Goal: Use online tool/utility: Utilize a website feature to perform a specific function

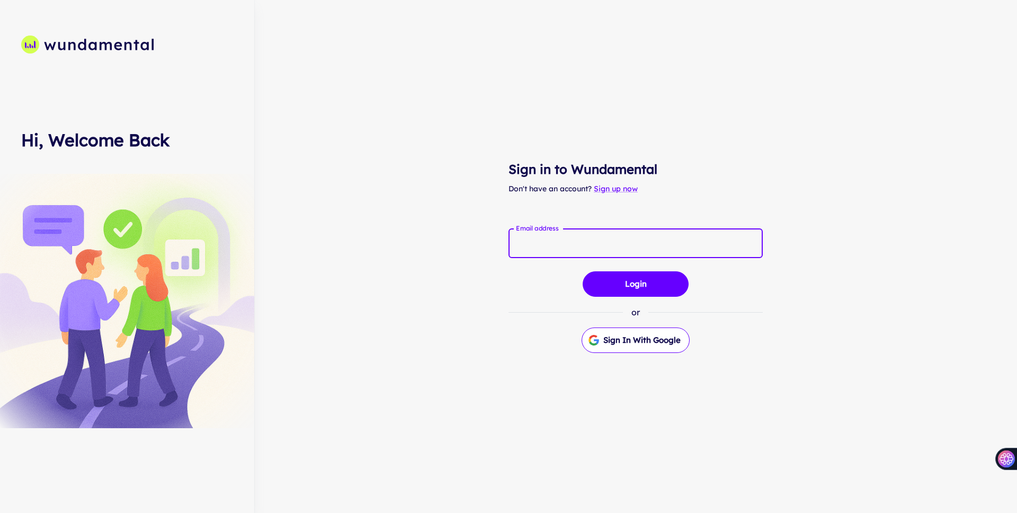
click at [579, 242] on input "Email address" at bounding box center [635, 243] width 254 height 30
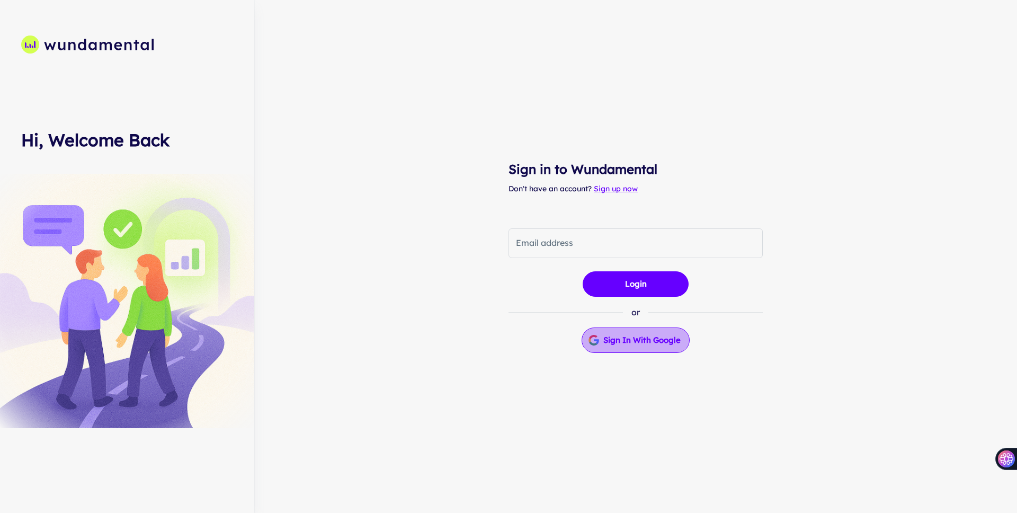
click at [651, 343] on button "Sign in with Google" at bounding box center [635, 339] width 108 height 25
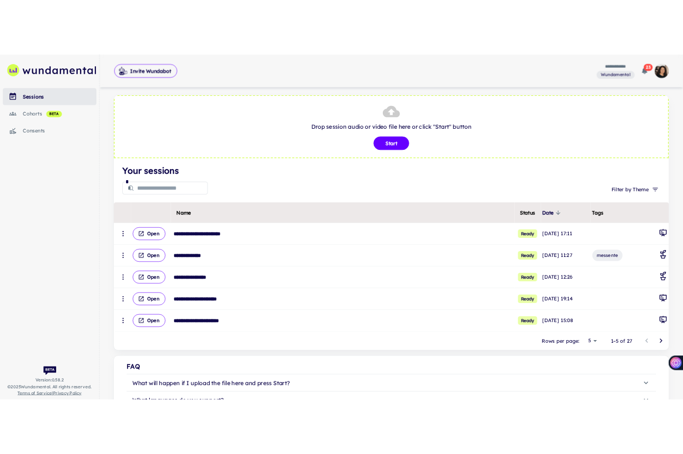
scroll to position [11, 0]
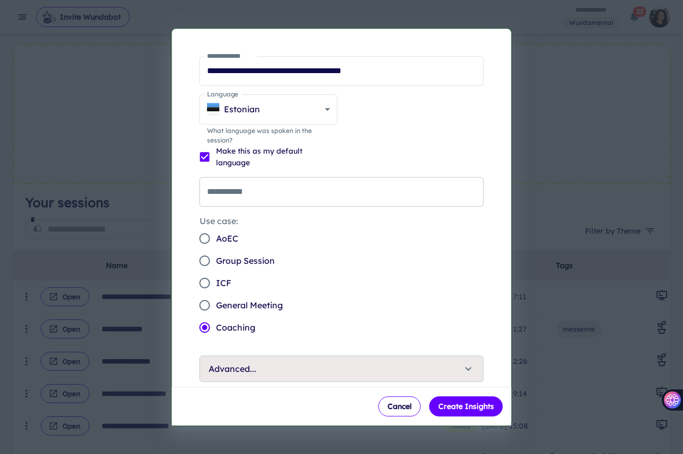
click at [288, 192] on input "**********" at bounding box center [342, 192] width 284 height 30
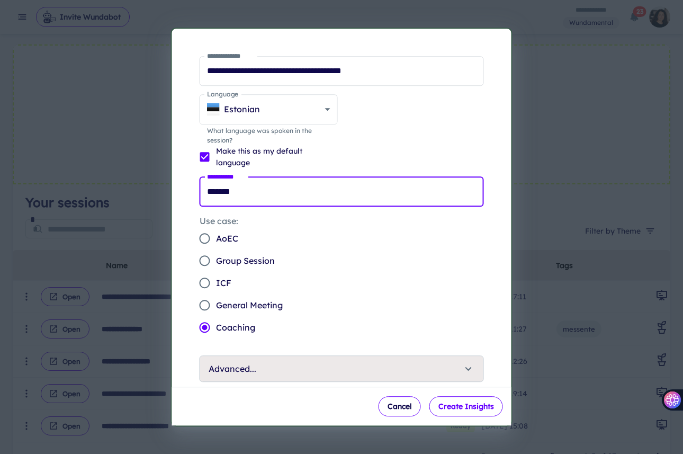
type input "*******"
click at [474, 407] on button "Create Insights" at bounding box center [466, 406] width 74 height 20
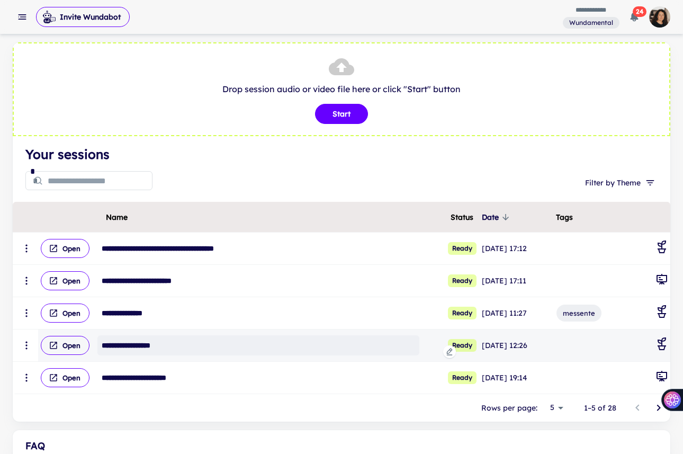
scroll to position [0, 0]
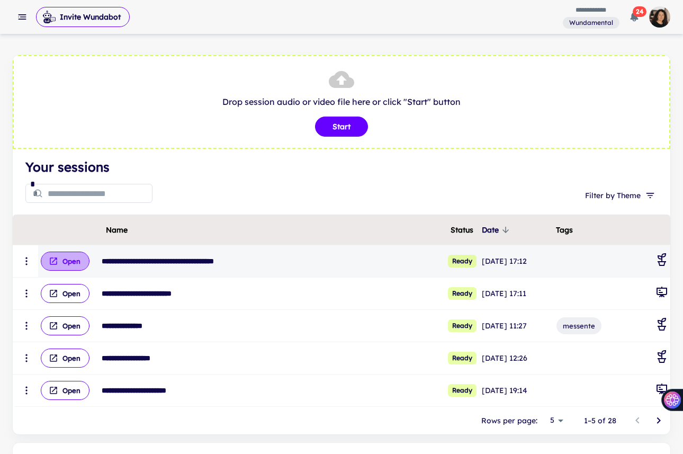
click at [64, 261] on button "Open" at bounding box center [65, 261] width 49 height 19
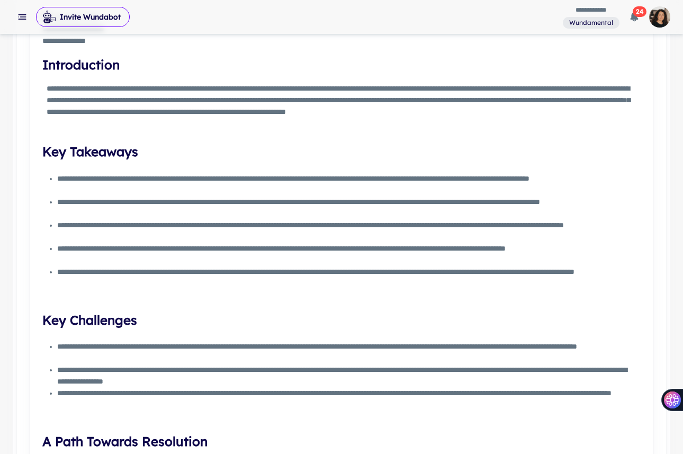
scroll to position [299, 0]
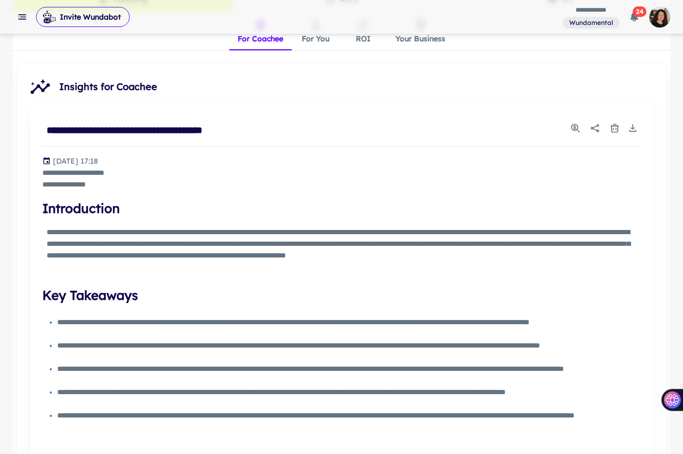
click at [311, 40] on button "For You" at bounding box center [316, 31] width 48 height 38
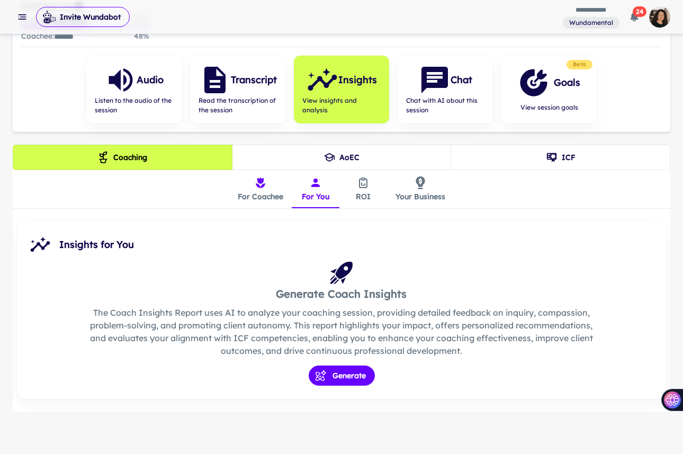
scroll to position [140, 0]
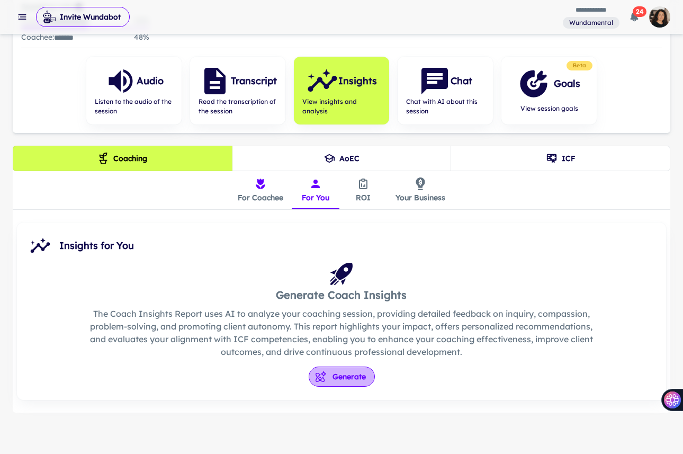
click at [351, 374] on button "Generate" at bounding box center [342, 376] width 66 height 20
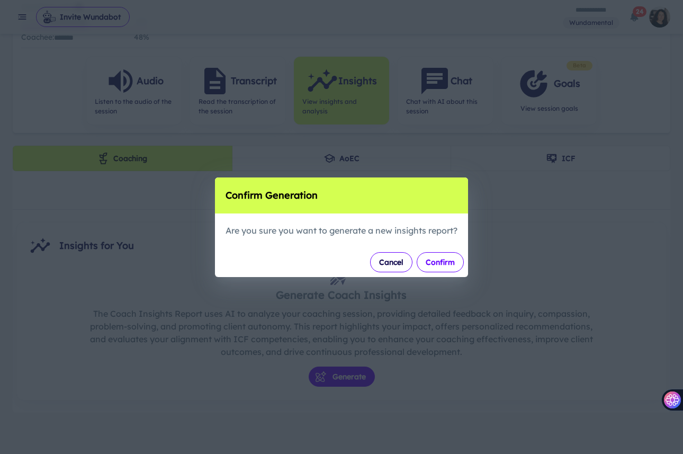
click at [449, 260] on button "Confirm" at bounding box center [440, 262] width 47 height 20
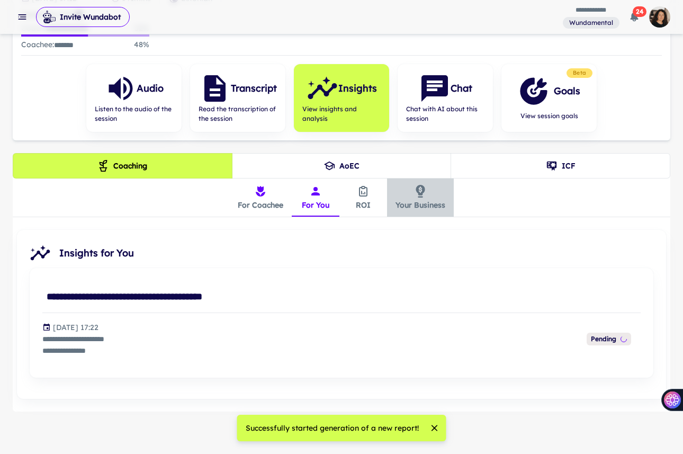
click at [425, 196] on button "Your Business" at bounding box center [420, 197] width 67 height 38
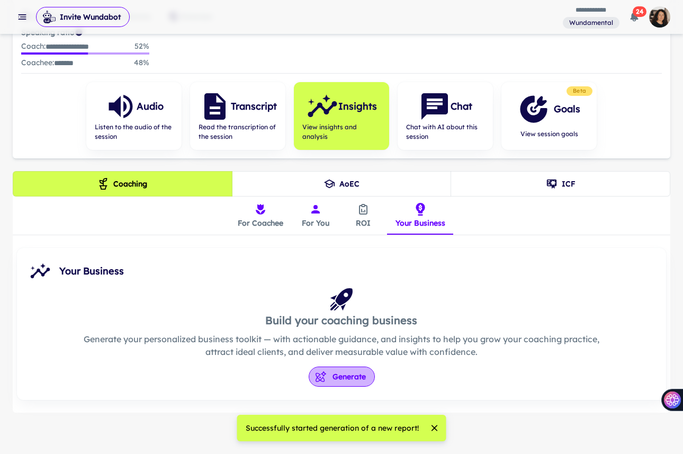
click at [345, 371] on button "Generate" at bounding box center [342, 376] width 66 height 20
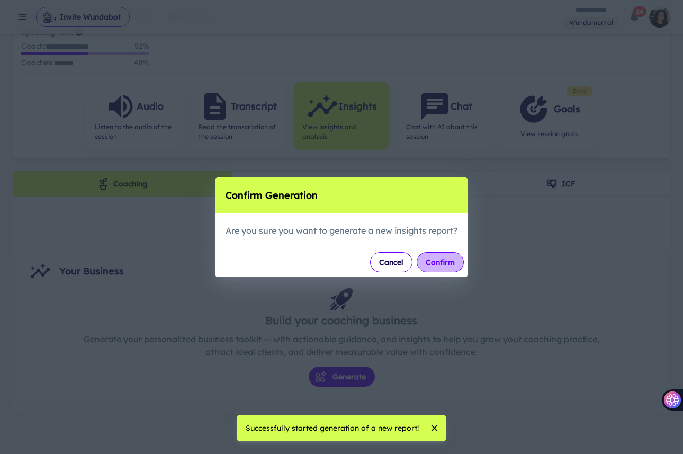
click at [440, 264] on button "Confirm" at bounding box center [440, 262] width 47 height 20
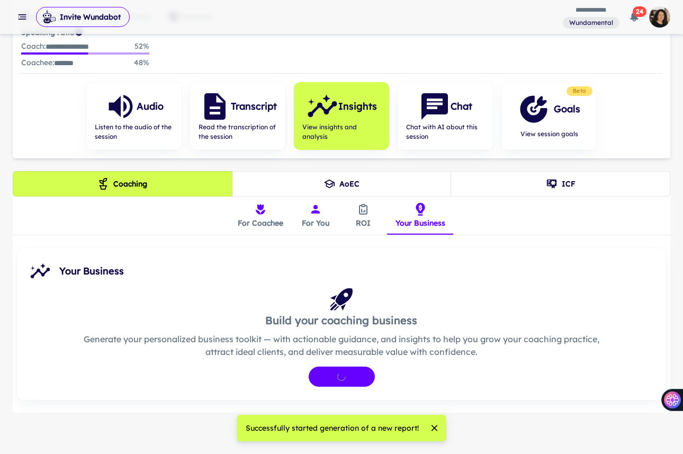
click at [366, 213] on icon "insights tabs" at bounding box center [363, 209] width 13 height 13
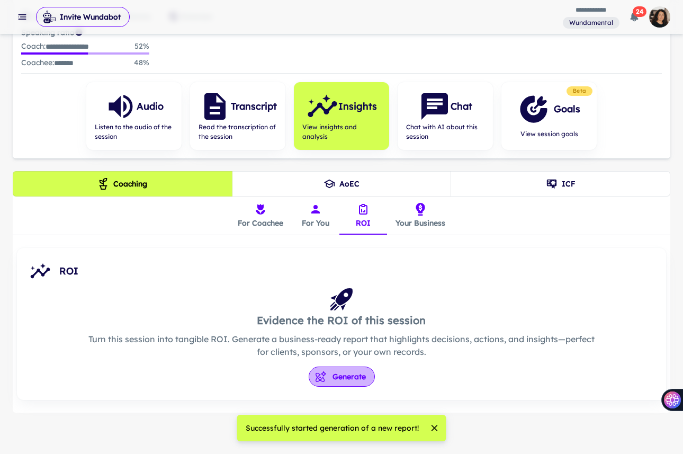
click at [344, 375] on button "Generate" at bounding box center [342, 376] width 66 height 20
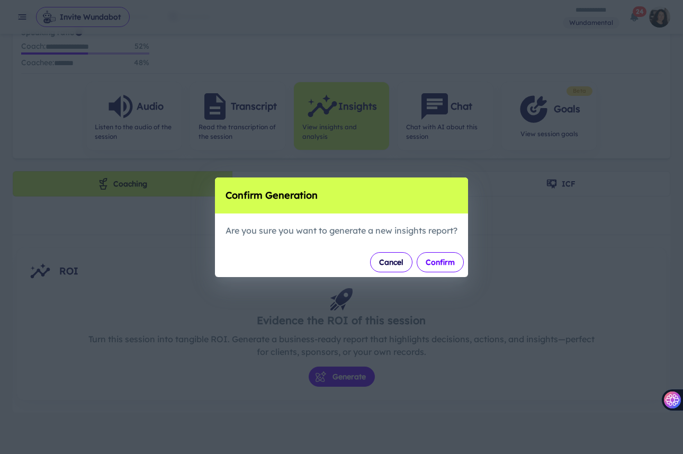
click at [443, 253] on button "Confirm" at bounding box center [440, 262] width 47 height 20
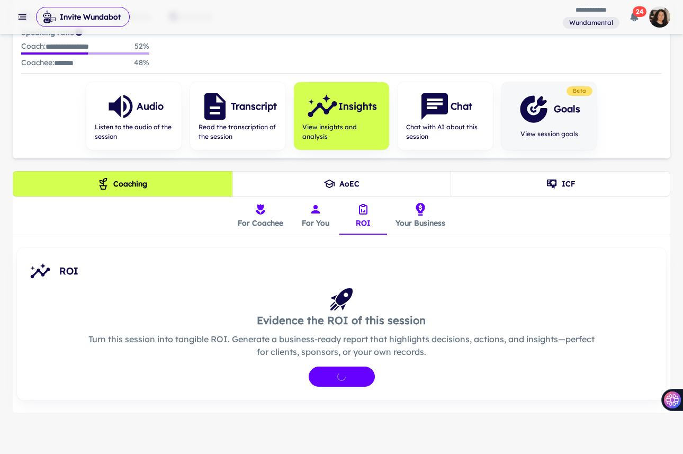
click at [540, 120] on icon "button" at bounding box center [534, 109] width 32 height 32
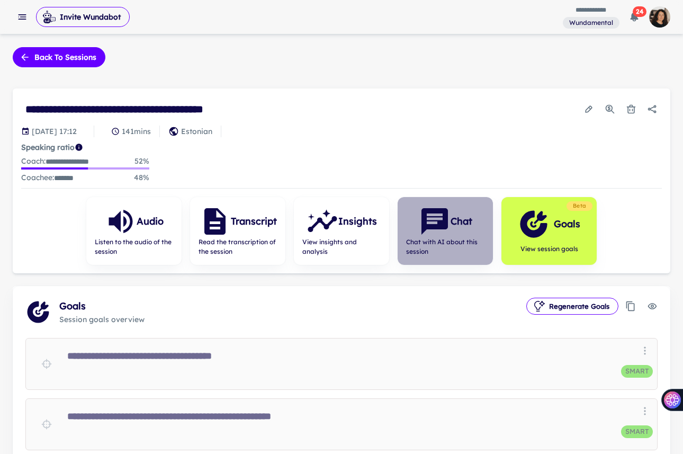
click at [423, 227] on icon "button" at bounding box center [435, 221] width 26 height 26
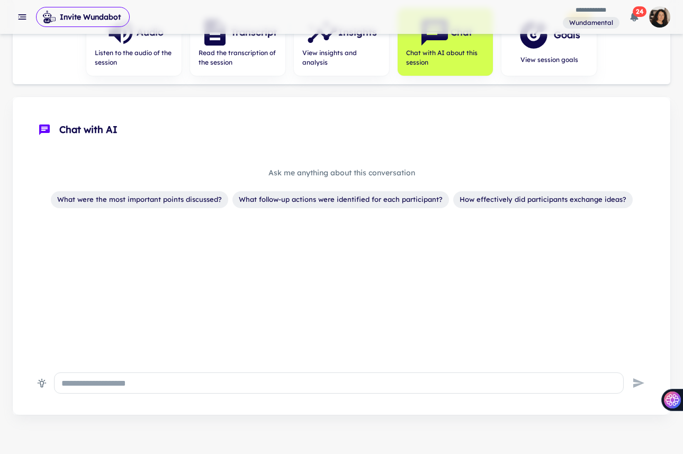
scroll to position [204, 0]
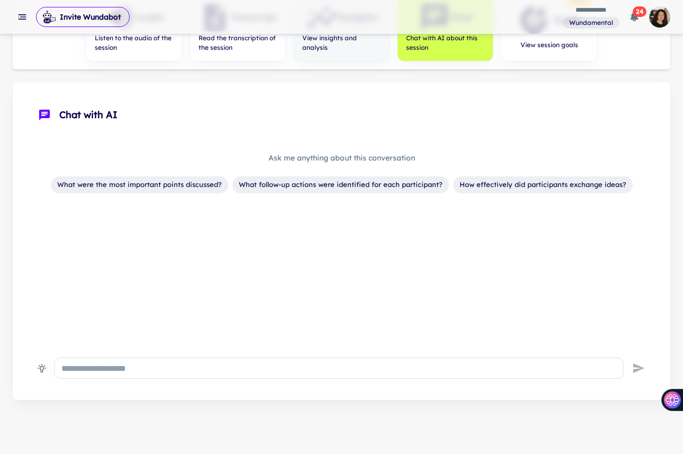
click at [339, 56] on div "Insights View insights and analysis" at bounding box center [341, 27] width 95 height 68
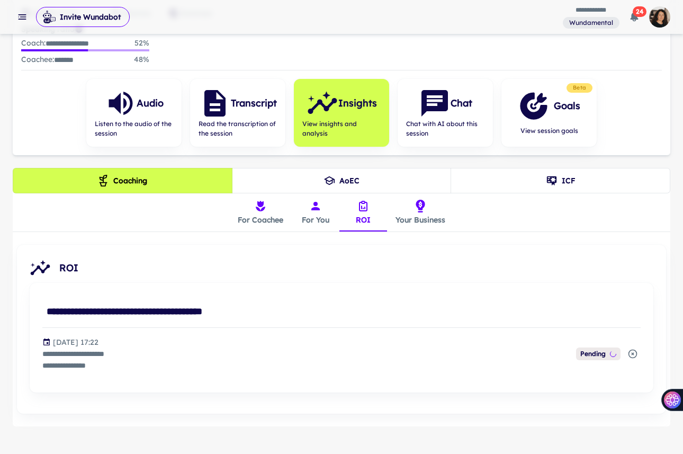
scroll to position [105, 0]
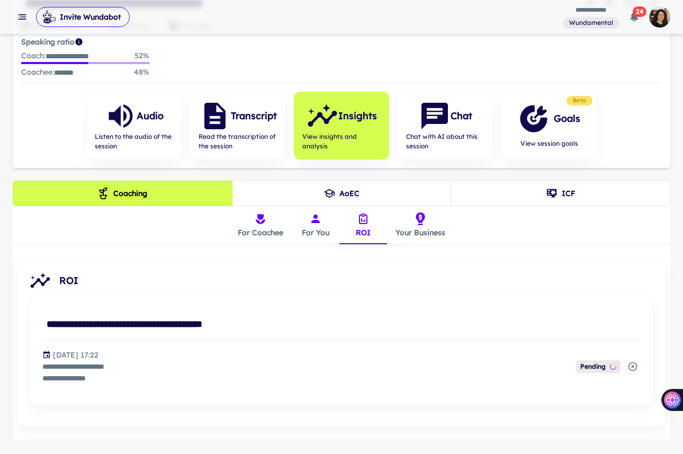
click at [312, 226] on button "For You" at bounding box center [316, 225] width 48 height 38
click at [433, 236] on button "Your Business" at bounding box center [420, 225] width 67 height 38
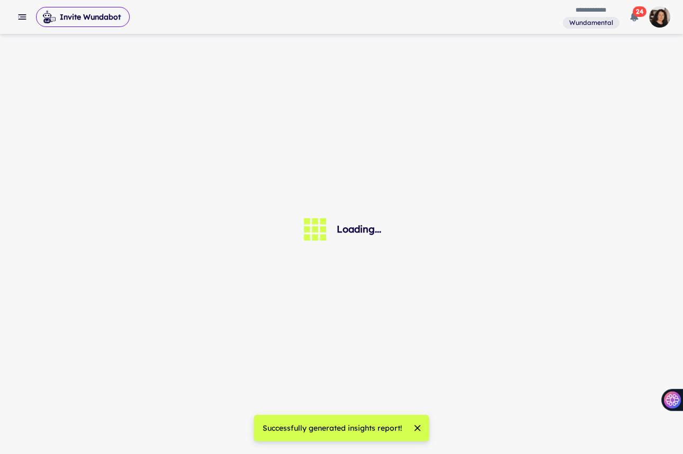
scroll to position [0, 0]
